Goal: Information Seeking & Learning: Check status

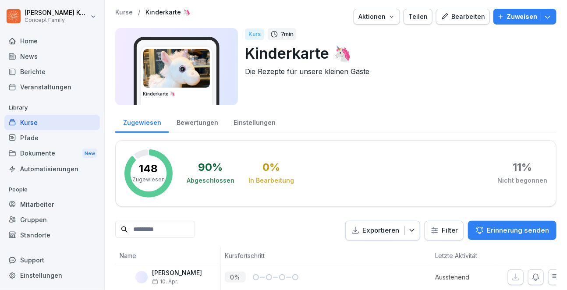
click at [36, 202] on div "Mitarbeiter" at bounding box center [52, 204] width 96 height 15
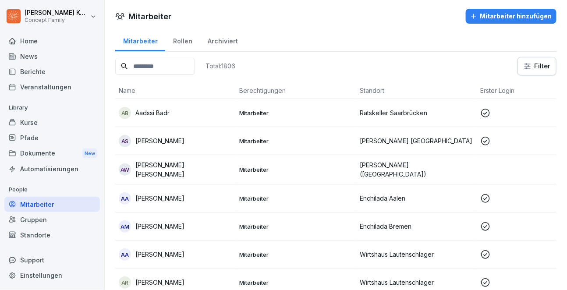
click at [159, 66] on input at bounding box center [155, 66] width 80 height 17
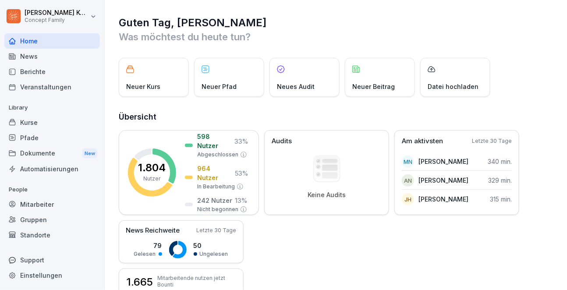
click at [30, 120] on div "Kurse" at bounding box center [52, 122] width 96 height 15
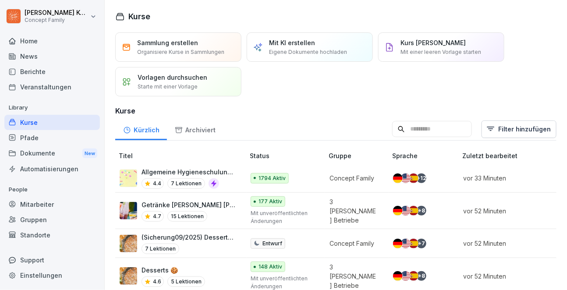
click at [35, 47] on div "Home" at bounding box center [52, 40] width 96 height 15
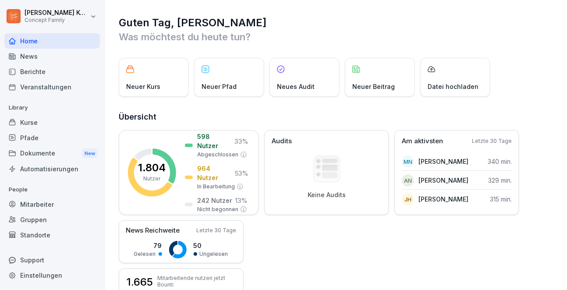
click at [32, 68] on div "Berichte" at bounding box center [52, 71] width 96 height 15
click at [44, 72] on div "Berichte" at bounding box center [52, 71] width 96 height 15
click at [43, 61] on div "News" at bounding box center [52, 56] width 96 height 15
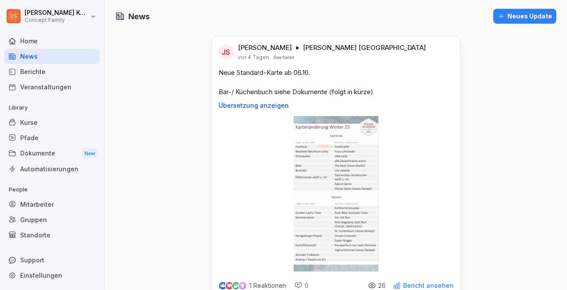
click at [33, 72] on div "Berichte" at bounding box center [52, 71] width 96 height 15
click at [71, 86] on div "Veranstaltungen" at bounding box center [52, 86] width 96 height 15
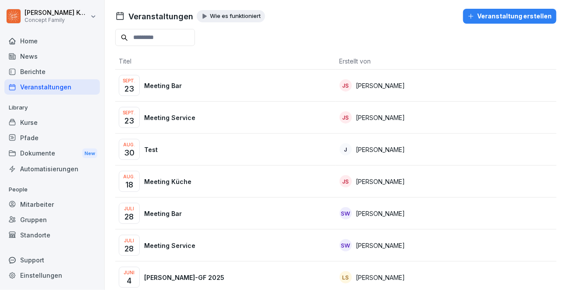
click at [43, 74] on div "Berichte" at bounding box center [52, 71] width 96 height 15
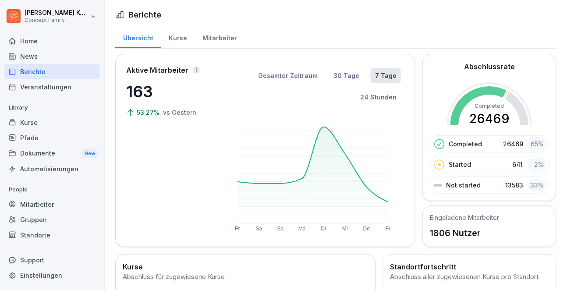
click at [26, 40] on div "Home" at bounding box center [52, 40] width 96 height 15
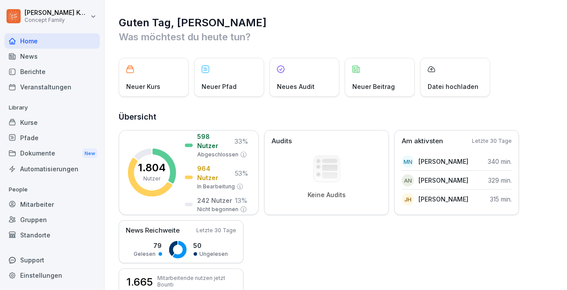
click at [39, 72] on div "Berichte" at bounding box center [52, 71] width 96 height 15
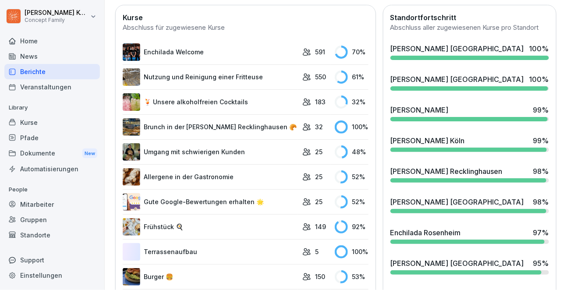
scroll to position [253, 0]
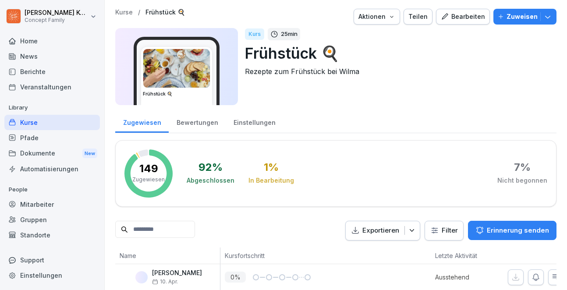
click at [36, 119] on div "Kurse" at bounding box center [52, 122] width 96 height 15
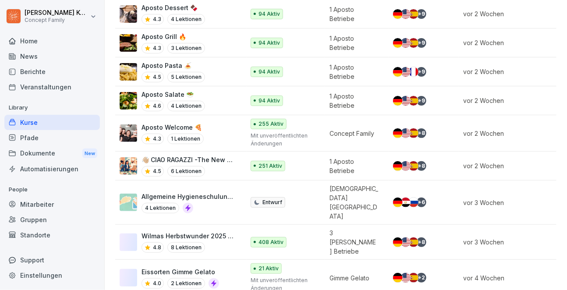
scroll to position [848, 0]
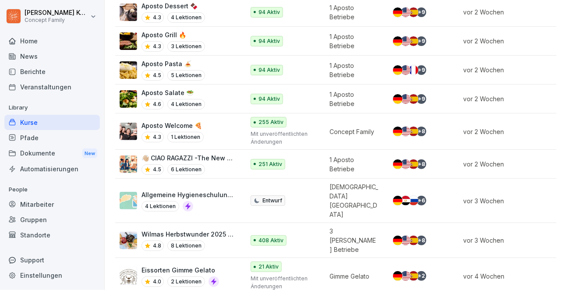
click at [220, 164] on div "4.5 6 Lektionen" at bounding box center [189, 169] width 94 height 11
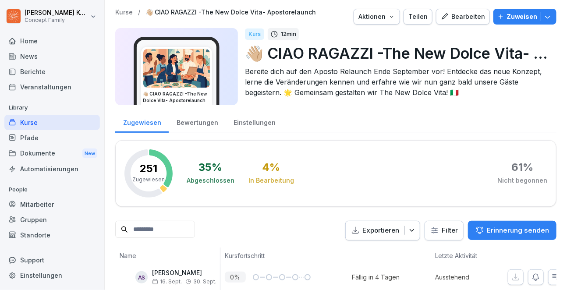
click at [202, 129] on div "Bewertungen" at bounding box center [197, 121] width 57 height 22
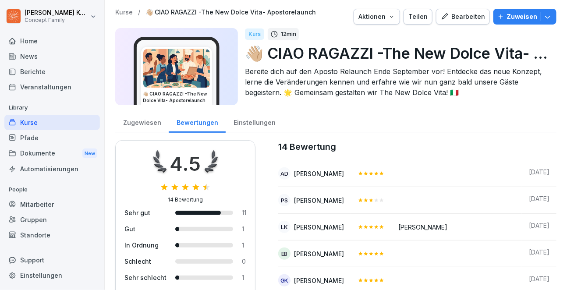
click at [160, 122] on div "Zugewiesen" at bounding box center [141, 121] width 53 height 22
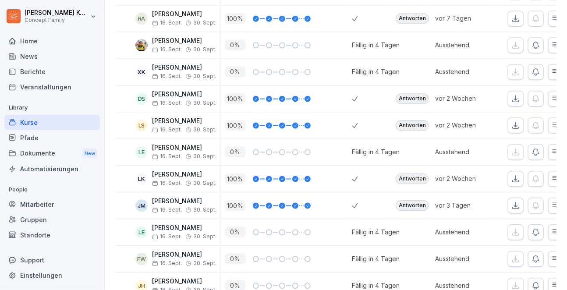
scroll to position [1570, 0]
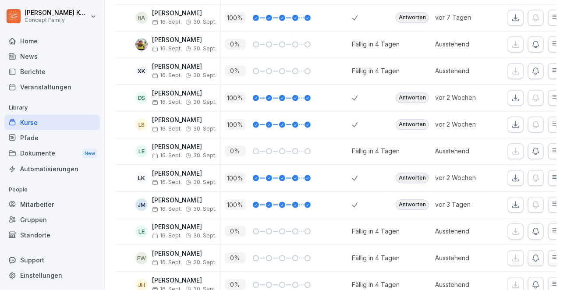
click at [415, 199] on div "Antworten" at bounding box center [412, 204] width 33 height 11
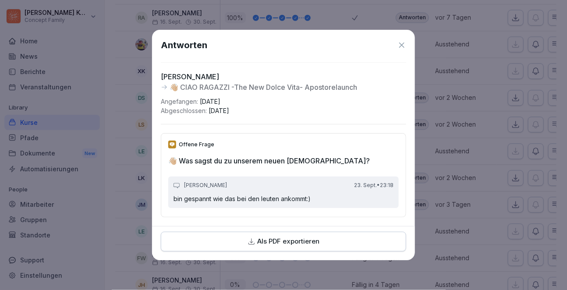
click at [402, 45] on icon at bounding box center [401, 45] width 5 height 5
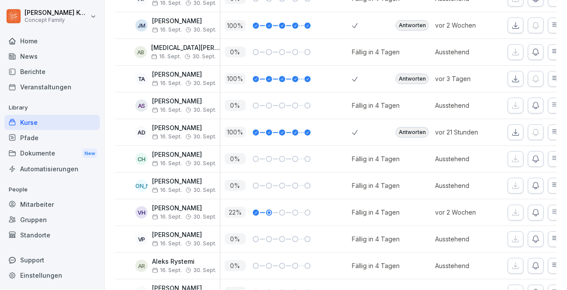
scroll to position [3835, 0]
click at [421, 128] on div "Antworten" at bounding box center [412, 133] width 33 height 11
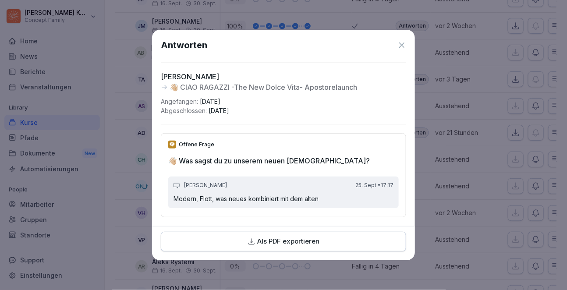
click at [404, 41] on icon at bounding box center [402, 45] width 9 height 9
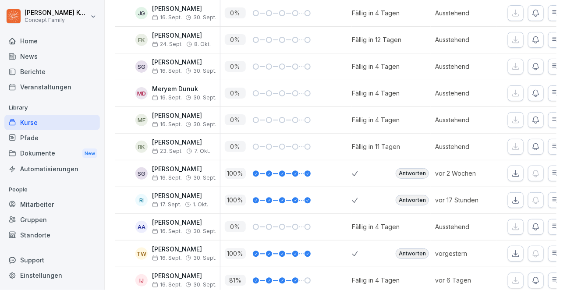
scroll to position [6014, 0]
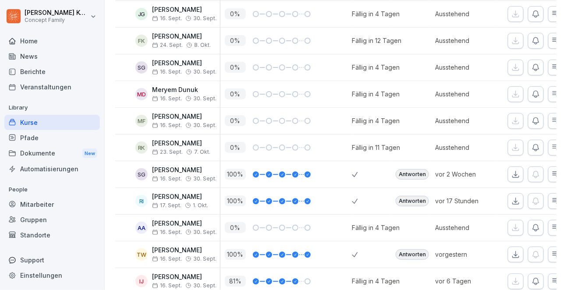
click at [411, 196] on div "Antworten" at bounding box center [412, 201] width 33 height 11
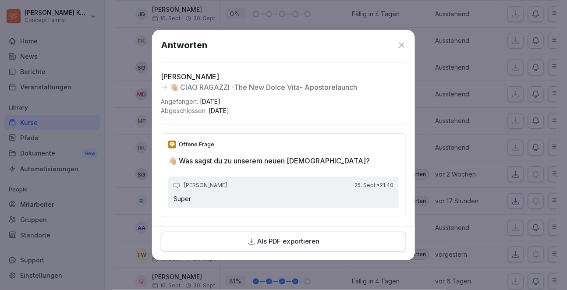
click at [401, 46] on icon at bounding box center [401, 45] width 5 height 5
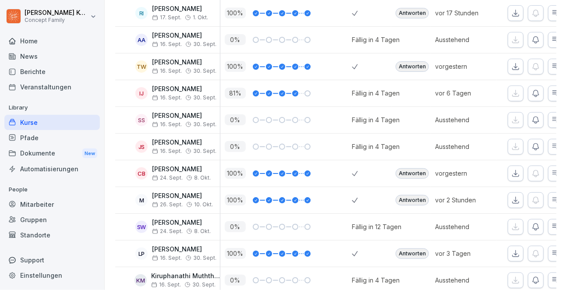
scroll to position [6199, 0]
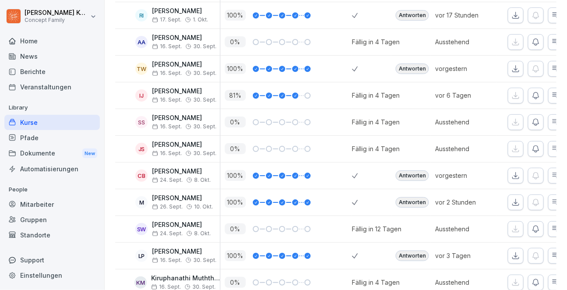
click at [408, 197] on div "Antworten" at bounding box center [412, 202] width 33 height 11
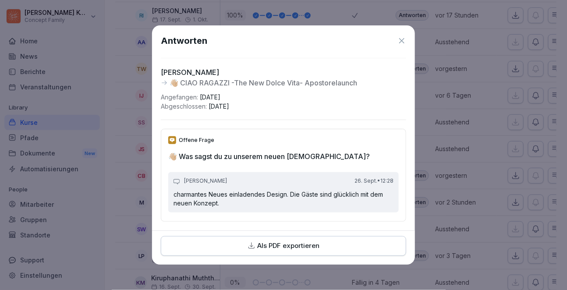
click at [399, 41] on icon at bounding box center [402, 40] width 9 height 9
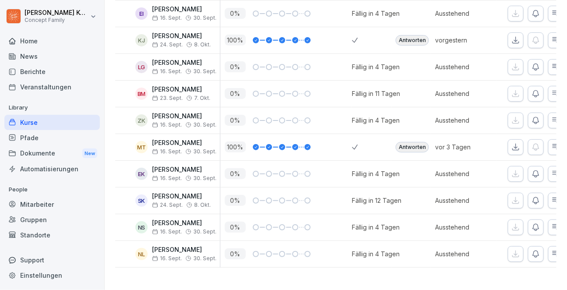
scroll to position [6686, 0]
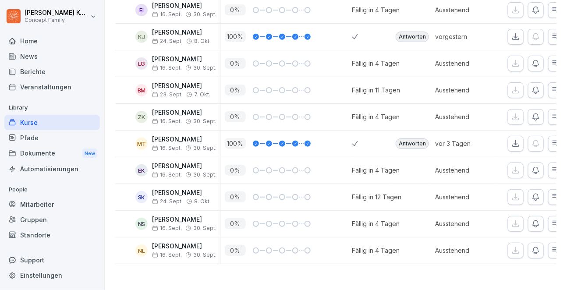
click at [36, 122] on div "Kurse" at bounding box center [52, 122] width 96 height 15
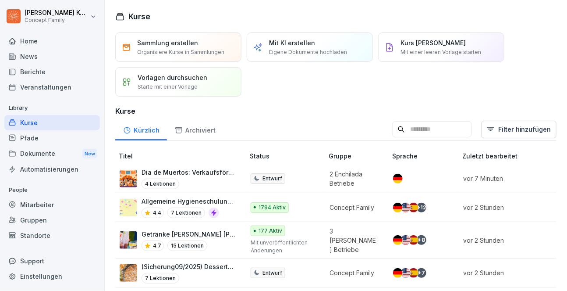
click at [50, 75] on div "Berichte" at bounding box center [52, 71] width 96 height 15
click at [36, 69] on div "Berichte" at bounding box center [52, 71] width 96 height 15
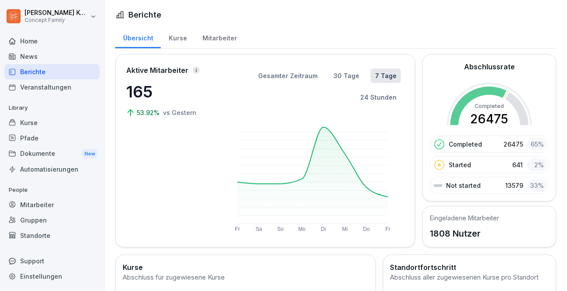
click at [182, 39] on div "Kurse" at bounding box center [178, 37] width 34 height 22
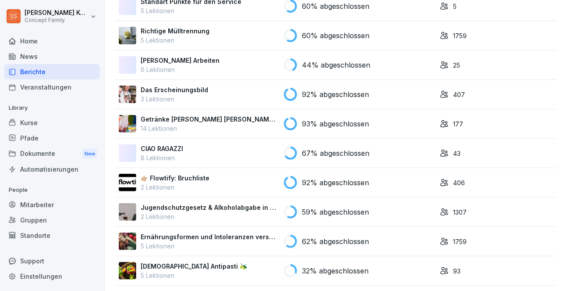
scroll to position [5235, 0]
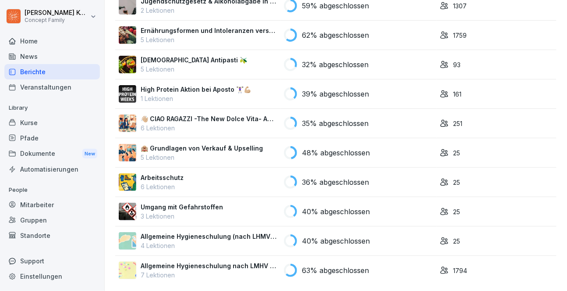
click at [214, 268] on p "Allgemeine Hygieneschulung nach LMHV §4 & gemäß §43 IFSG" at bounding box center [209, 265] width 136 height 9
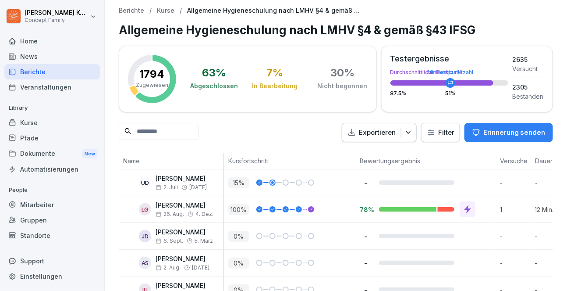
click html "[PERSON_NAME] Concept Family Home News Berichte Veranstaltungen Library Kurse P…"
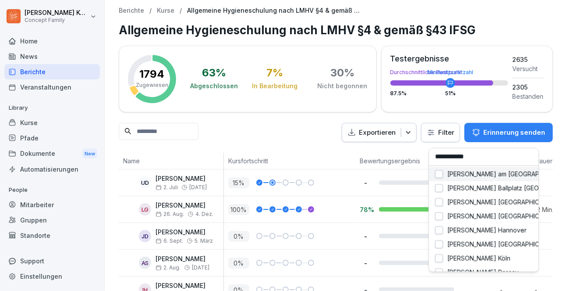
type input "**********"
